Goal: Communication & Community: Answer question/provide support

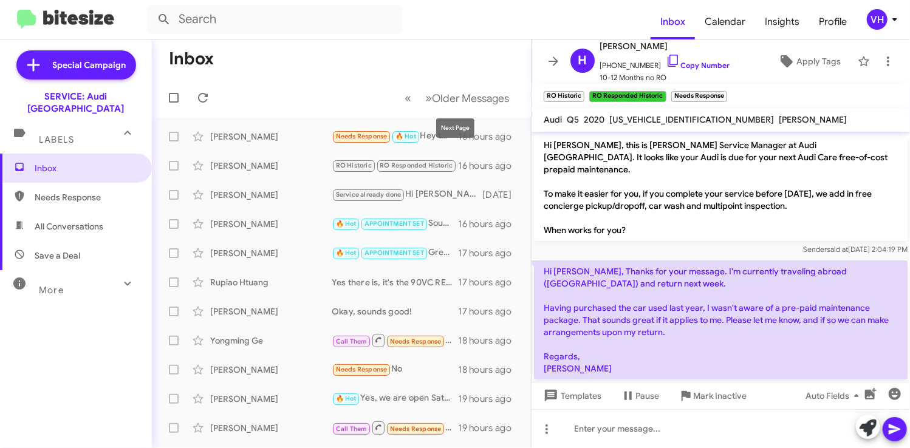
scroll to position [521, 0]
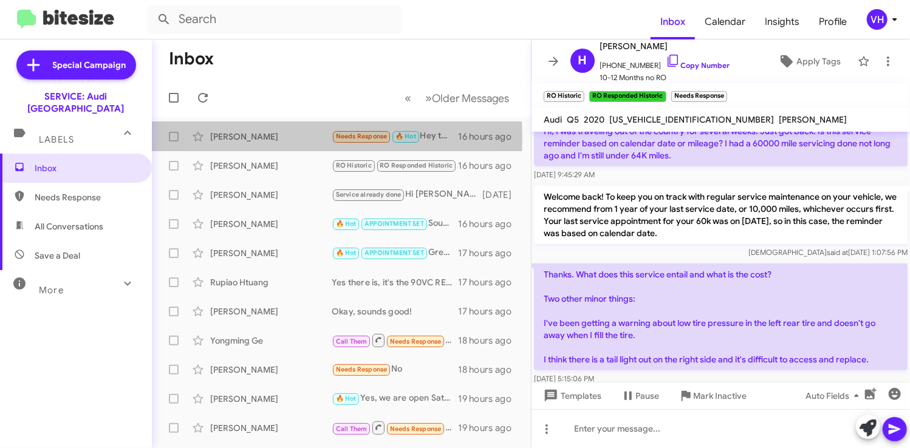
click at [276, 138] on div "[PERSON_NAME]" at bounding box center [271, 137] width 122 height 12
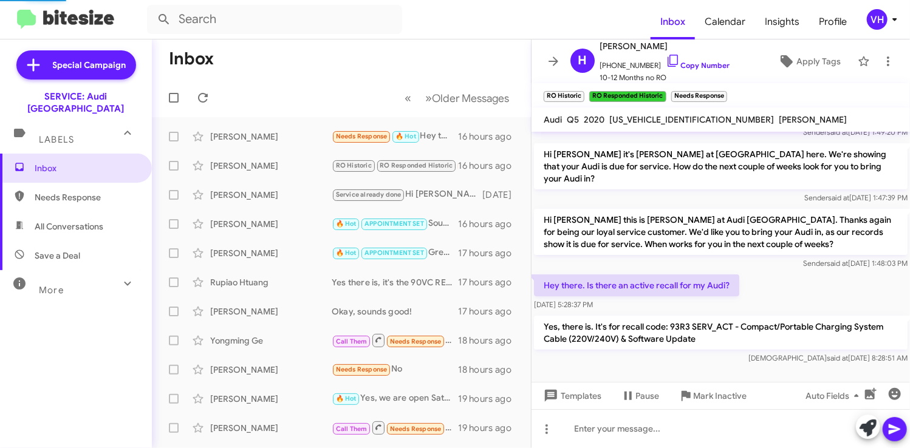
scroll to position [56, 0]
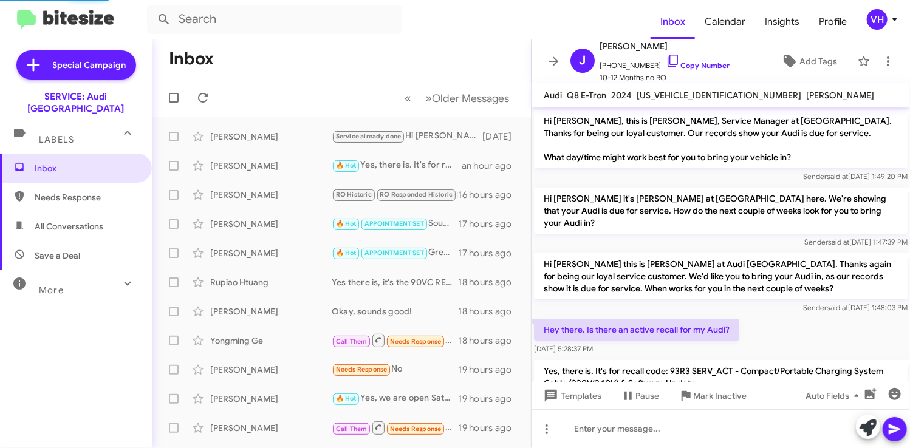
scroll to position [32, 0]
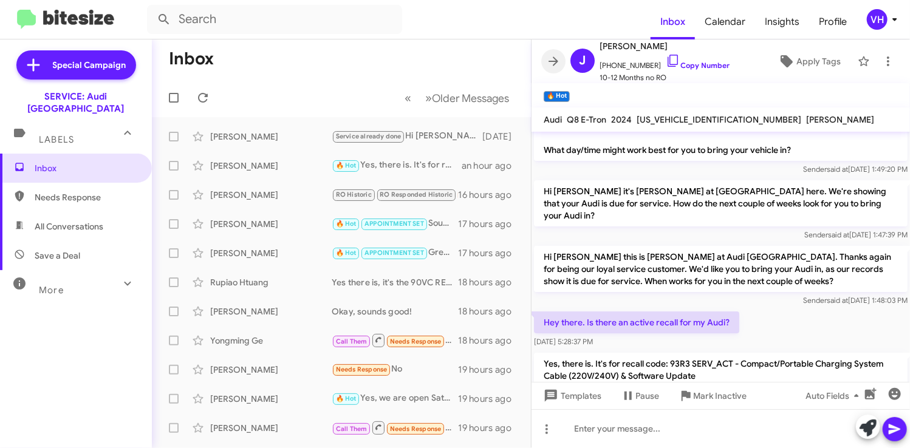
click at [557, 61] on icon at bounding box center [554, 61] width 10 height 9
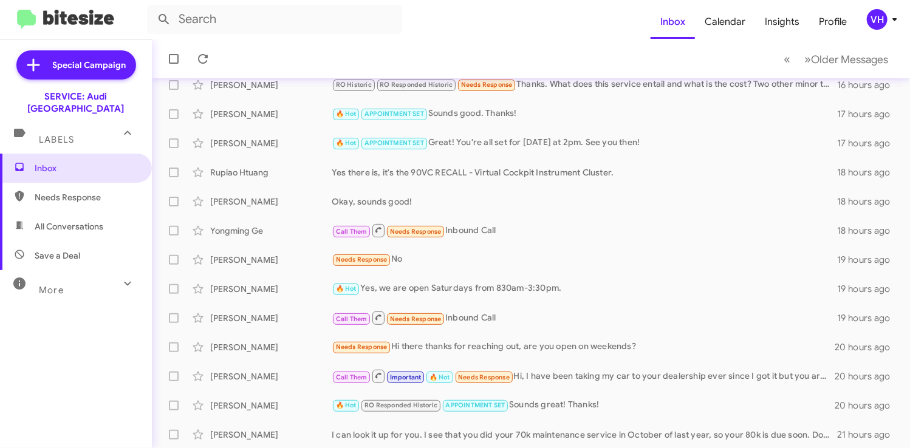
scroll to position [122, 0]
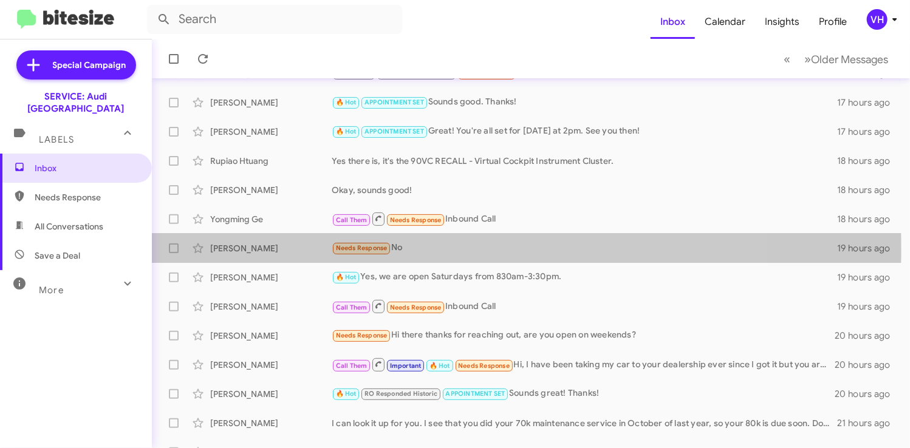
click at [293, 249] on div "[PERSON_NAME]" at bounding box center [271, 248] width 122 height 12
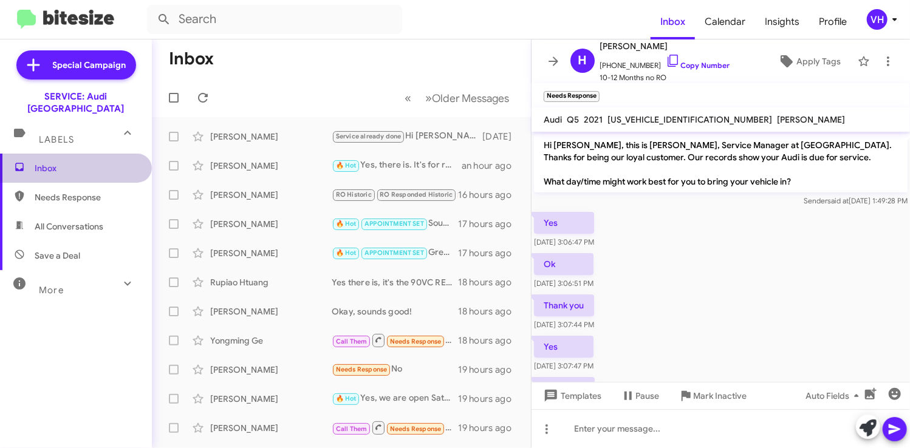
click at [88, 162] on span "Inbox" at bounding box center [86, 168] width 103 height 12
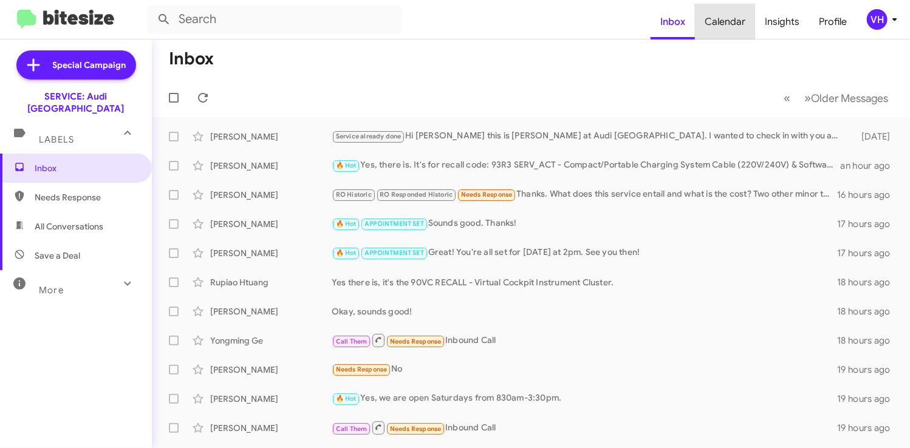
click at [723, 21] on span "Calendar" at bounding box center [725, 21] width 60 height 35
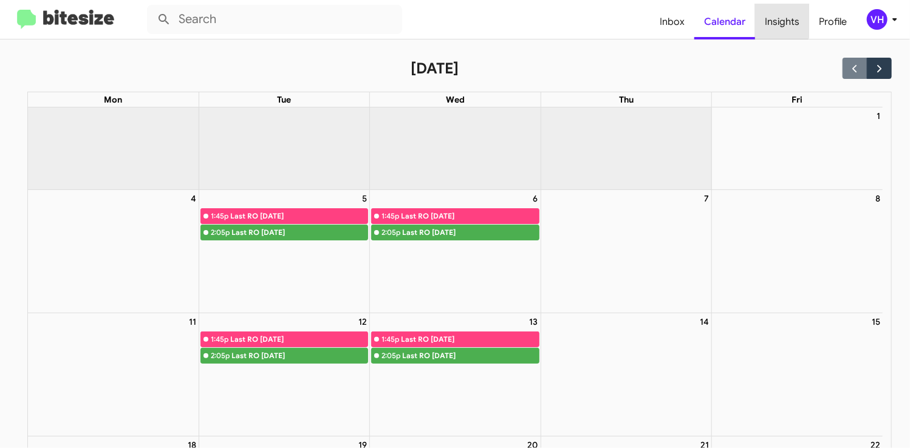
click at [780, 19] on span "Insights" at bounding box center [782, 21] width 54 height 35
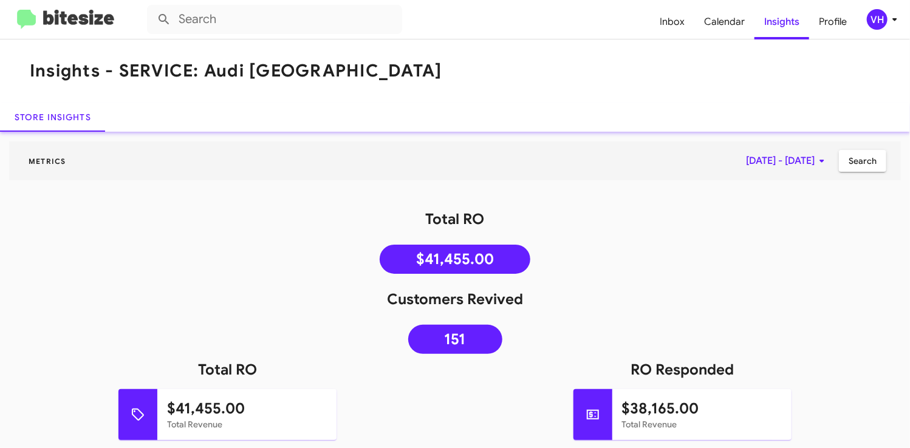
click at [830, 19] on span "Profile" at bounding box center [832, 21] width 47 height 35
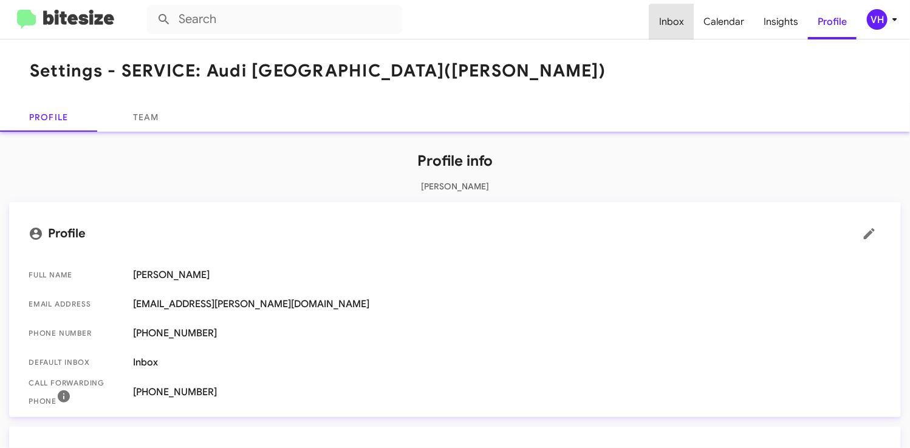
click at [682, 35] on span "Inbox" at bounding box center [672, 21] width 44 height 35
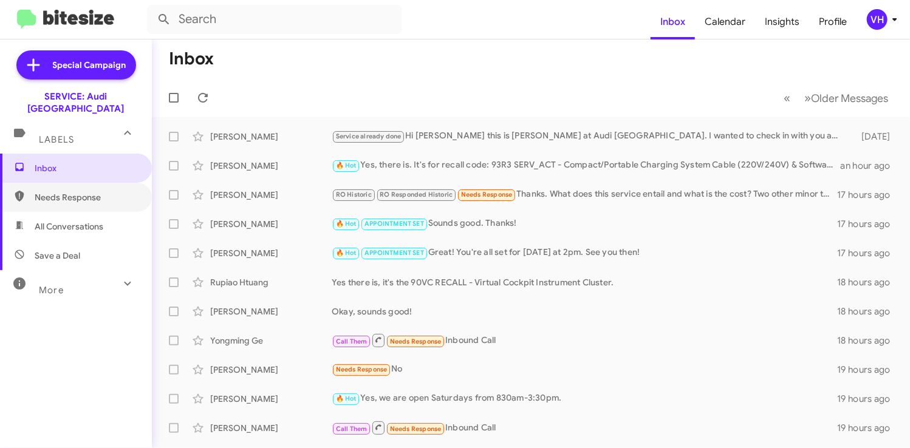
click at [80, 191] on span "Needs Response" at bounding box center [86, 197] width 103 height 12
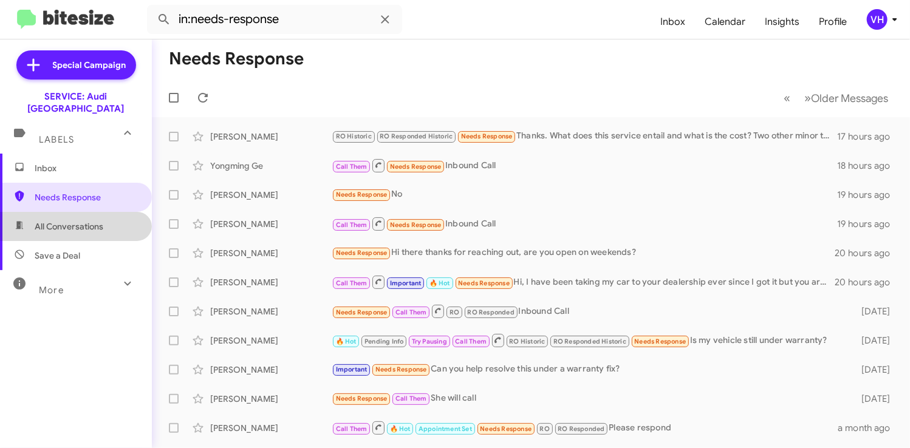
click at [95, 221] on span "All Conversations" at bounding box center [69, 227] width 69 height 12
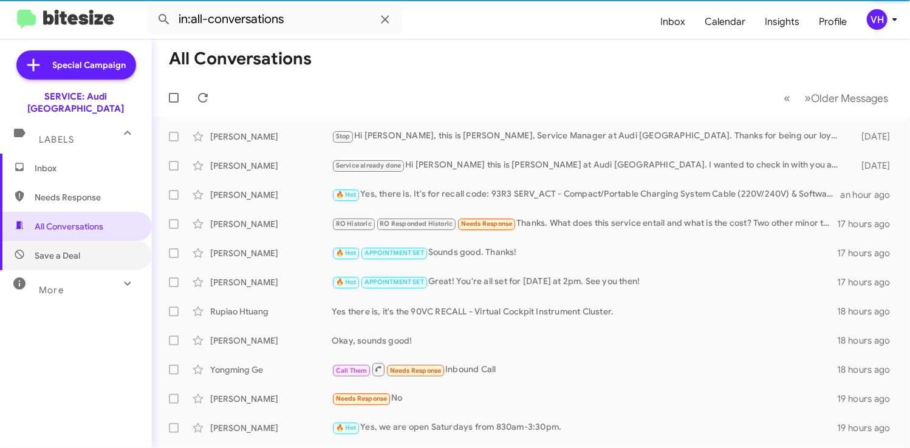
click at [91, 241] on span "Save a Deal" at bounding box center [76, 255] width 152 height 29
type input "in:not-interested"
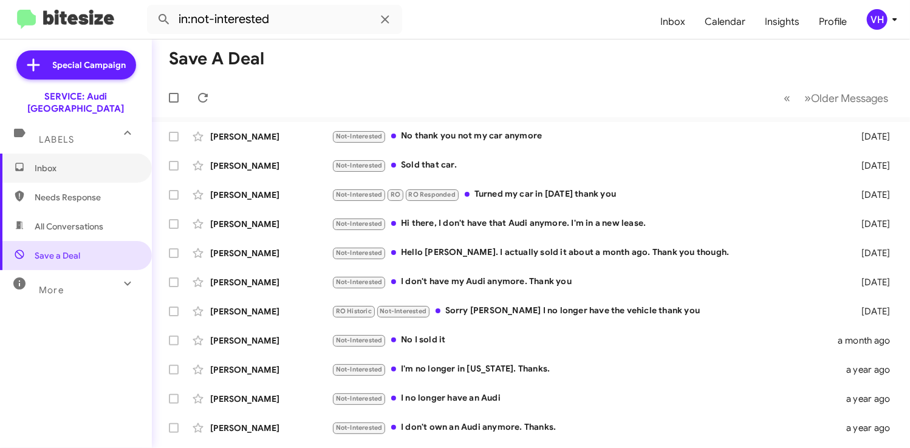
click at [58, 162] on span "Inbox" at bounding box center [86, 168] width 103 height 12
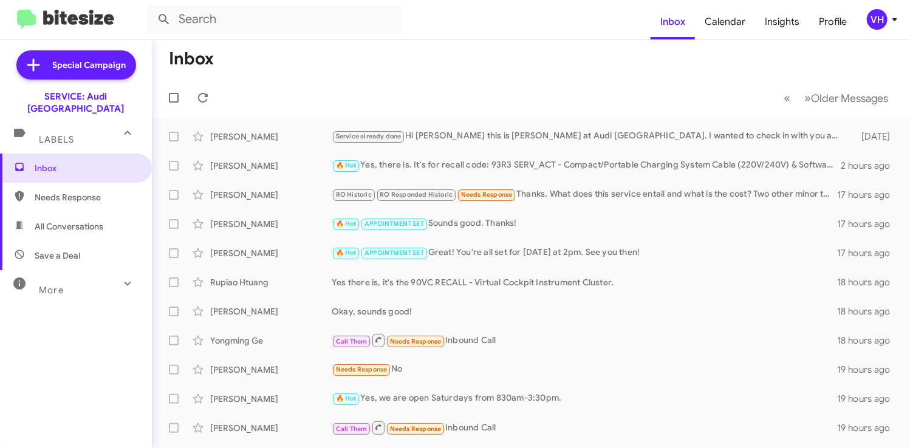
click at [268, 172] on div "James Graham 🔥 Hot Yes, there is. It's for recall code: 93R3 SERV_ACT - Compact…" at bounding box center [531, 166] width 739 height 24
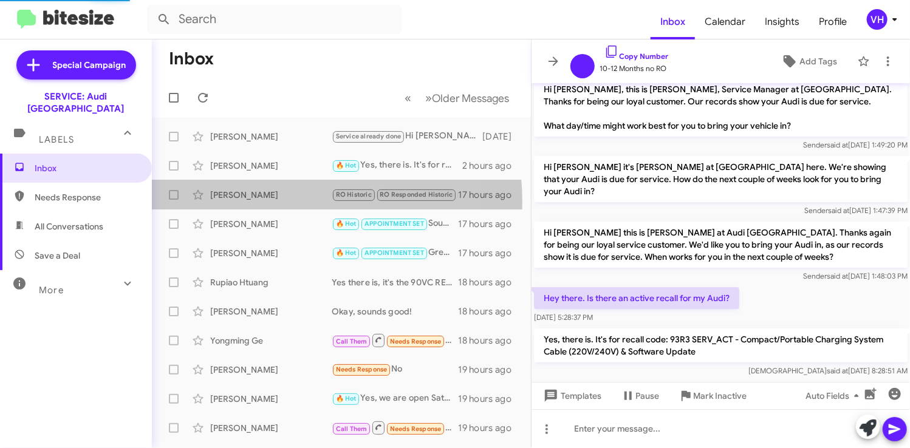
click at [269, 202] on div "Hill Lorin RO Historic RO Responded Historic Needs Response Thanks. What does t…" at bounding box center [342, 195] width 360 height 24
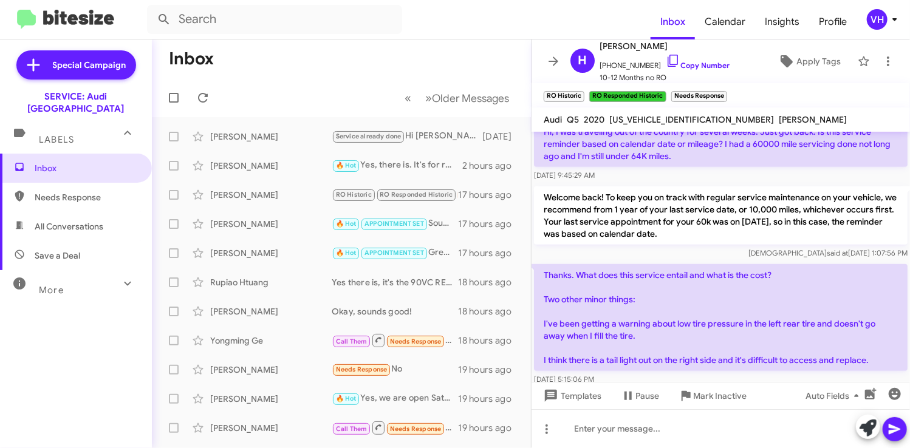
scroll to position [521, 0]
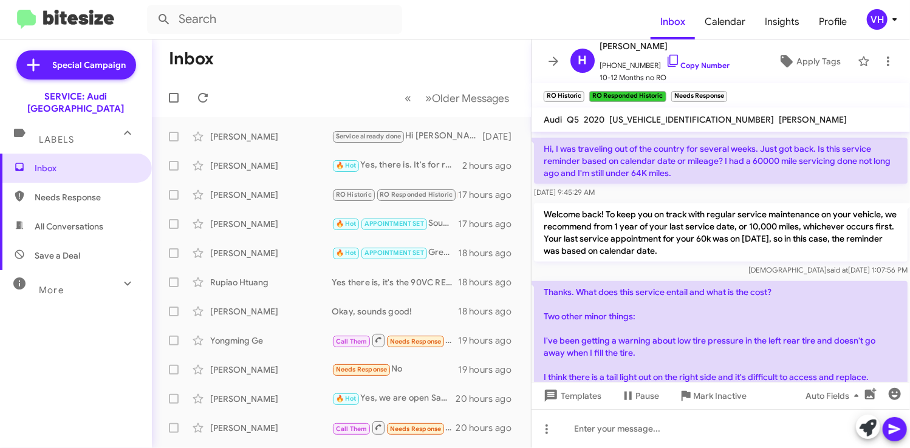
scroll to position [521, 0]
